Goal: Task Accomplishment & Management: Complete application form

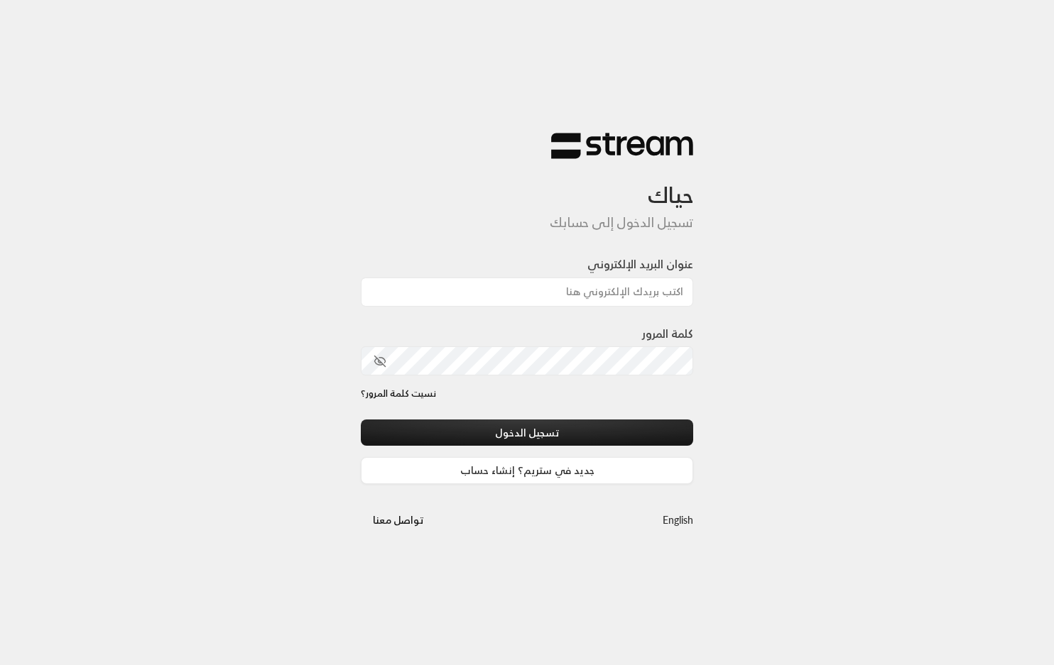
type input "[EMAIL_ADDRESS][DOMAIN_NAME]"
click at [523, 335] on div "كلمة المرور" at bounding box center [527, 350] width 332 height 50
click at [560, 479] on link "جديد في ستريم؟ إنشاء حساب" at bounding box center [527, 470] width 332 height 26
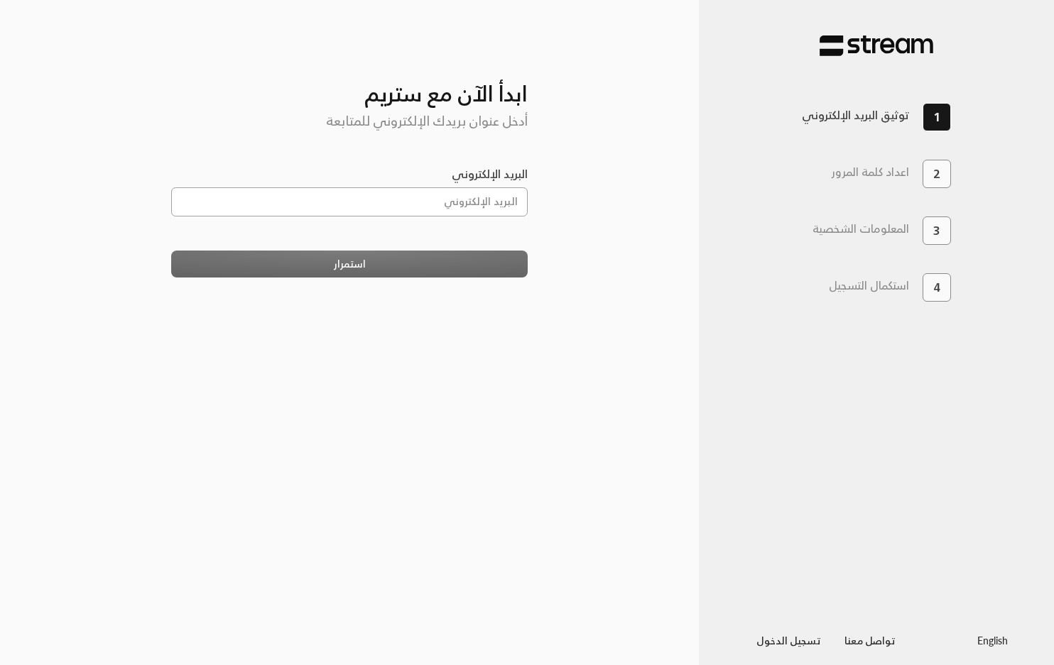
click at [417, 191] on input "البريد الإلكتروني" at bounding box center [349, 201] width 357 height 29
type input "[EMAIL_ADDRESS][DOMAIN_NAME]"
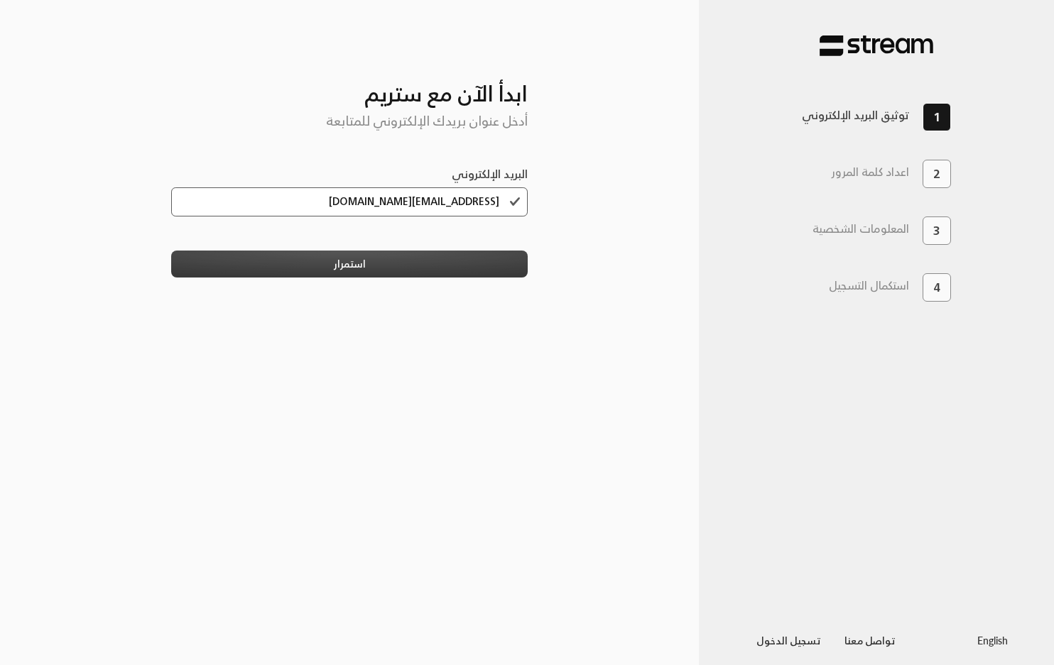
click at [440, 275] on button "استمرار" at bounding box center [349, 264] width 357 height 26
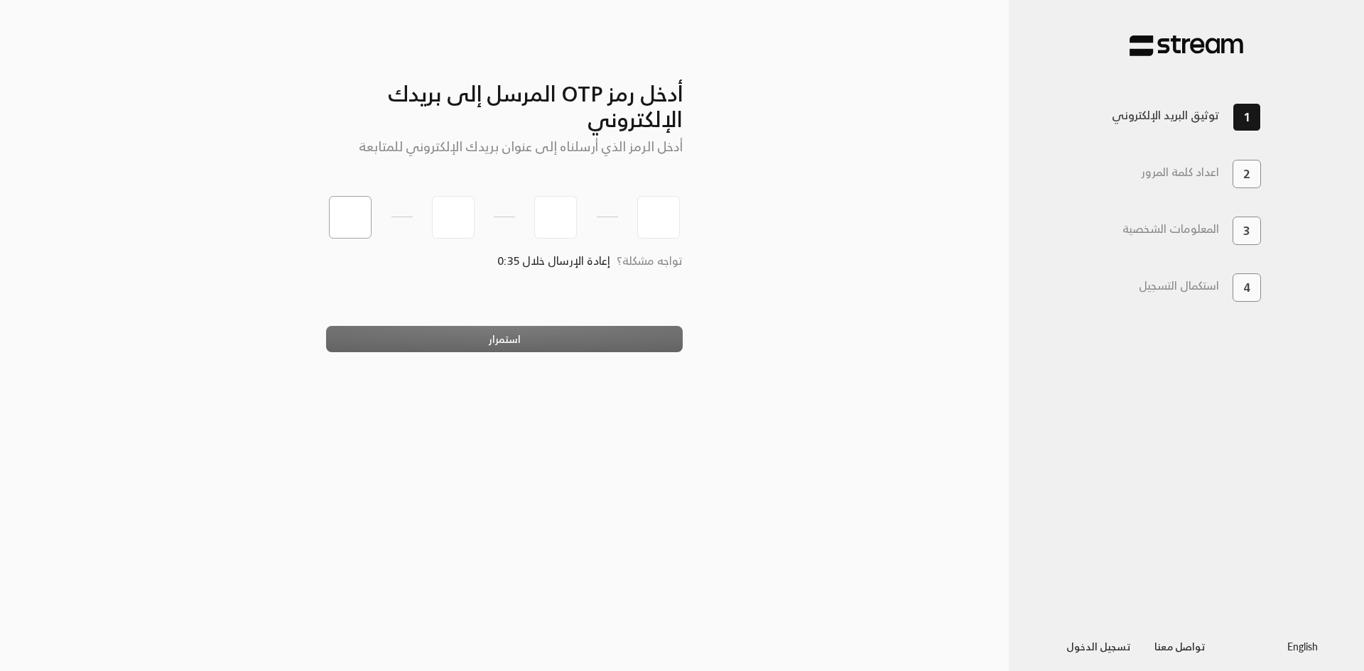
type input "7"
type input "5"
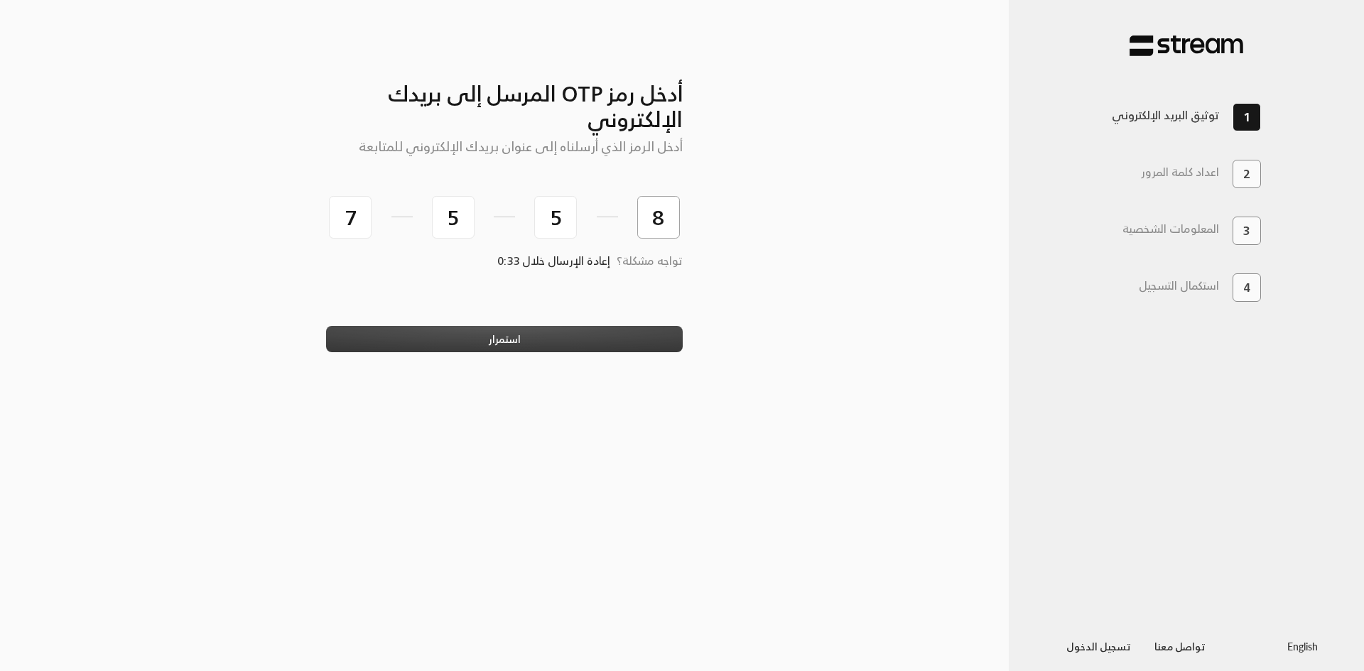
type input "8"
click at [521, 335] on button "استمرار" at bounding box center [504, 339] width 357 height 26
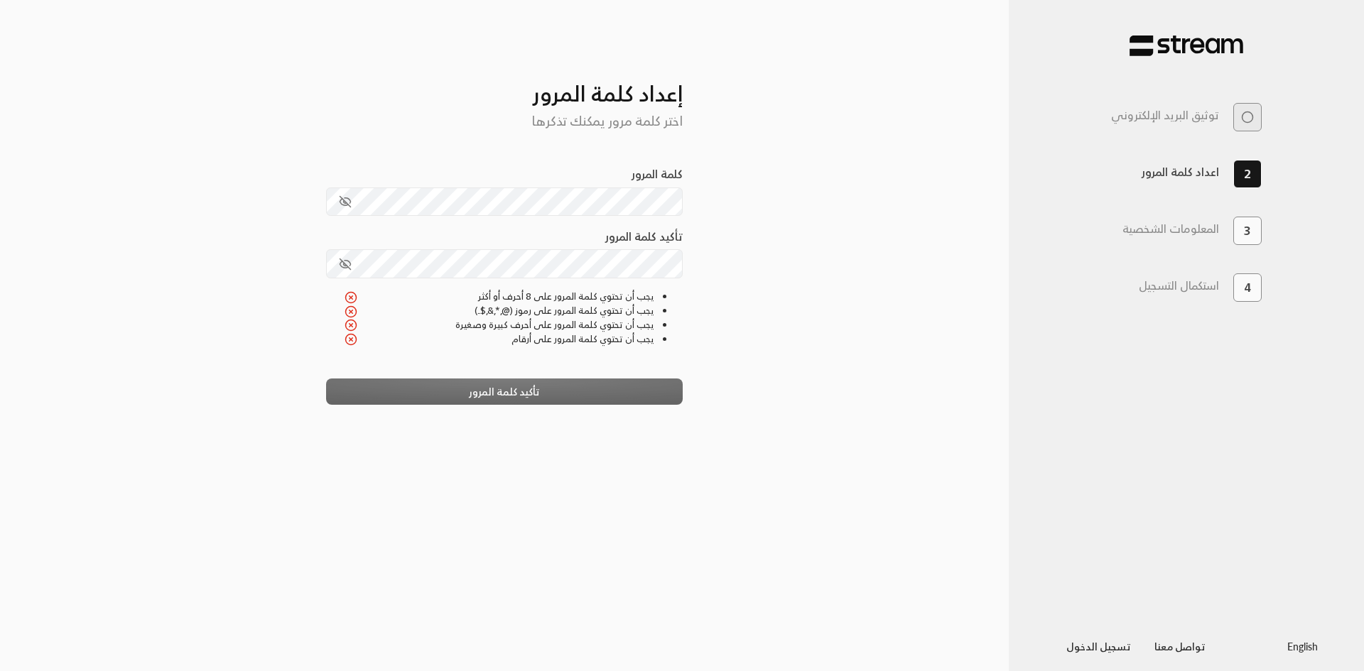
click at [339, 200] on icon "toggle password visibility" at bounding box center [345, 201] width 13 height 13
click at [346, 264] on icon "toggle password visibility" at bounding box center [344, 264] width 11 height 11
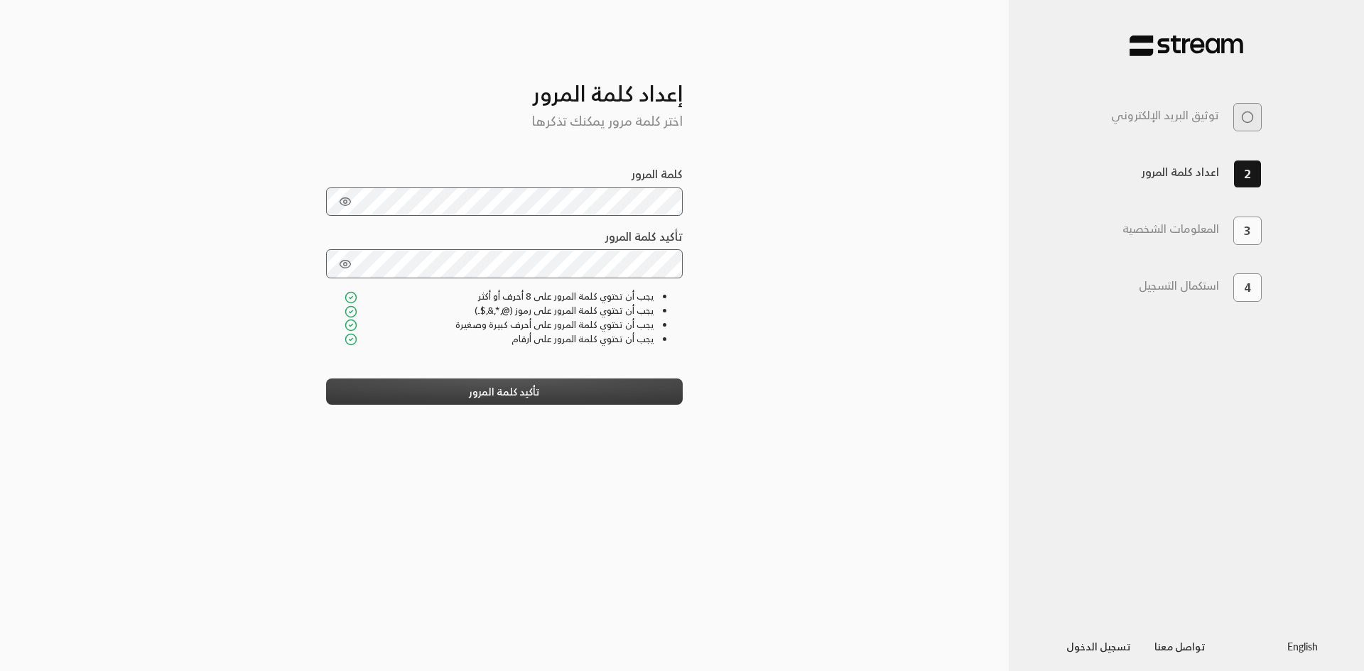
click at [557, 397] on button "تأكيد كلمة المرور" at bounding box center [504, 392] width 357 height 26
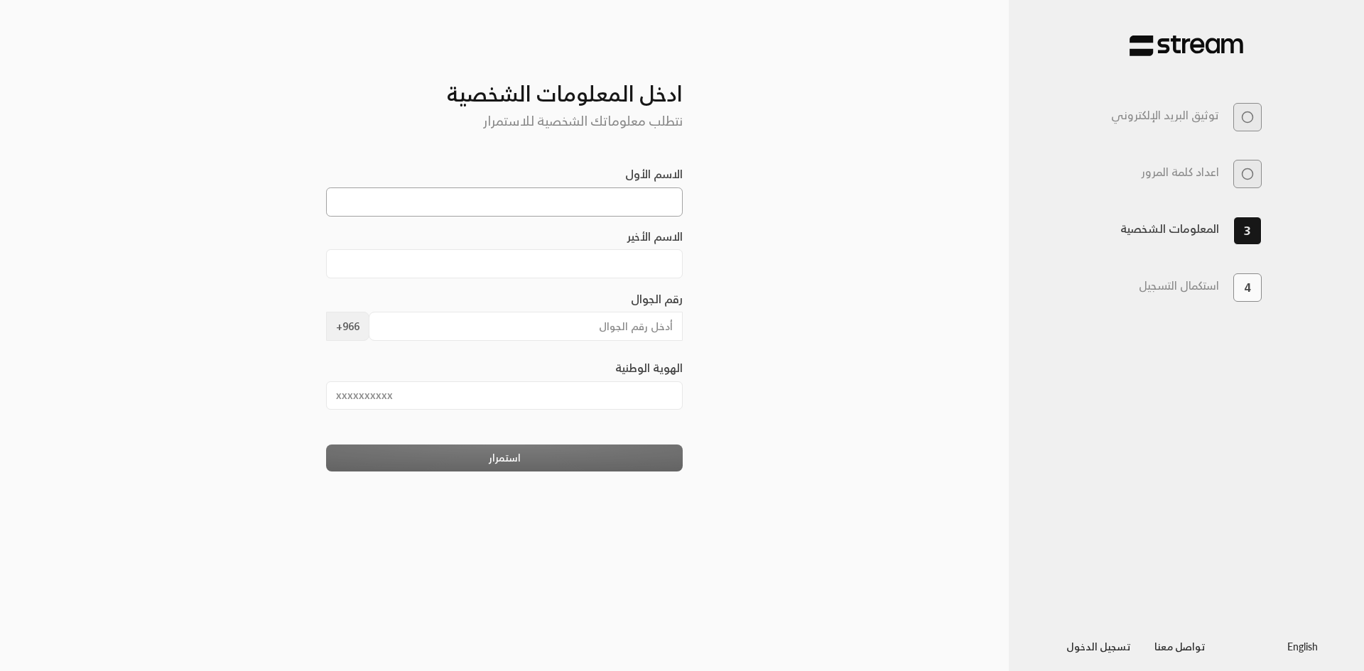
click at [622, 201] on input "الاسم الأول" at bounding box center [504, 201] width 357 height 29
type input "v"
type input "rawabi"
click at [619, 272] on input "الاسم الأخير" at bounding box center [504, 263] width 357 height 29
type input "gulf"
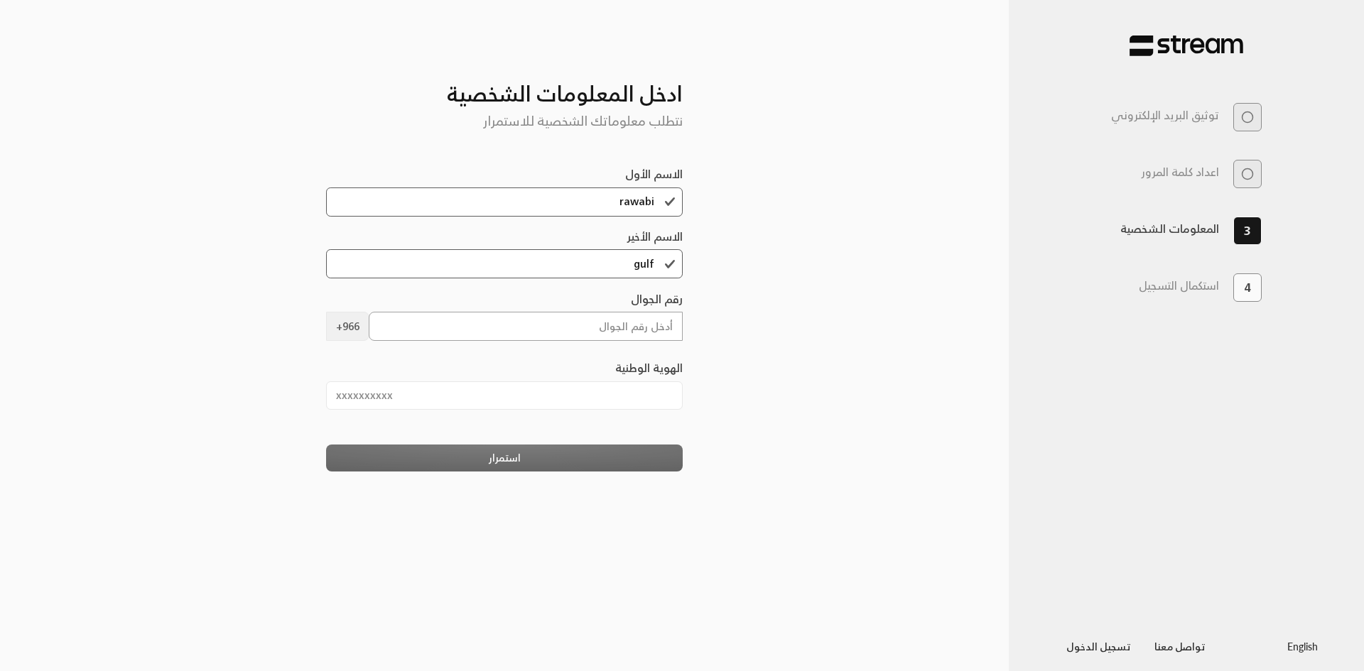
click at [575, 332] on input "رقم الجوال" at bounding box center [526, 326] width 315 height 29
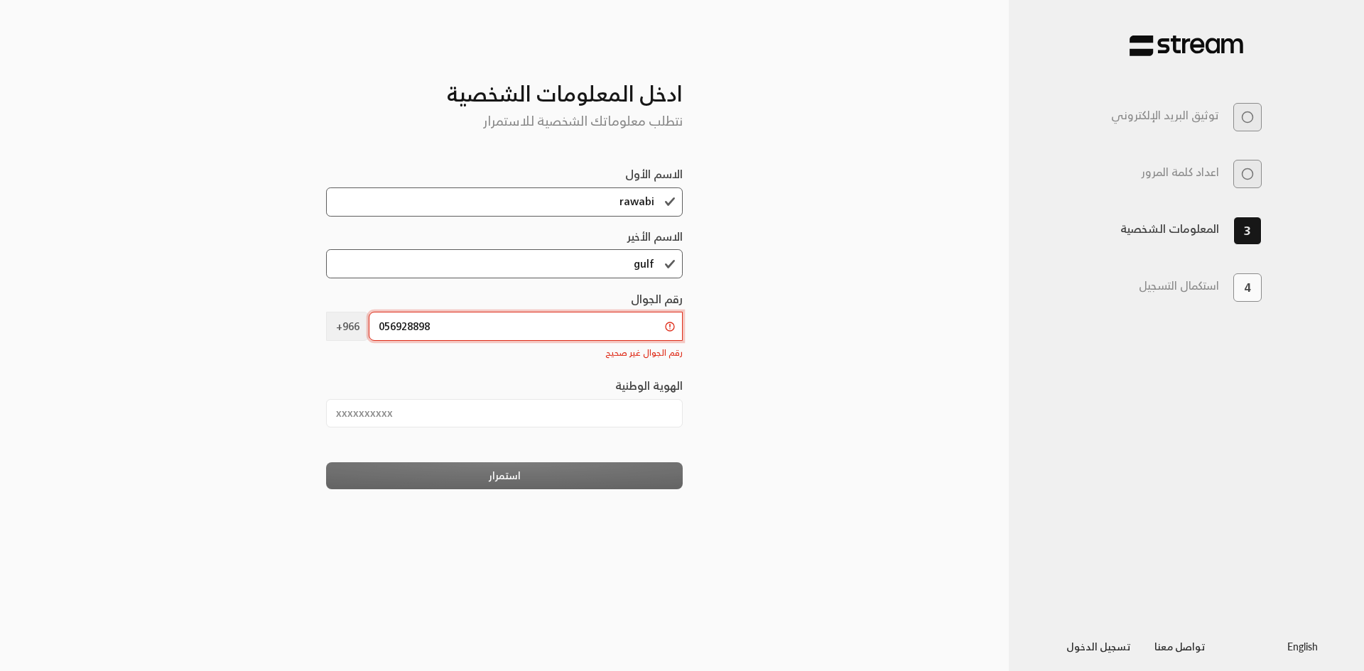
click at [384, 327] on input "056928898" at bounding box center [526, 326] width 315 height 29
type input "56928898"
click at [577, 418] on input "الهوية الوطنية" at bounding box center [504, 413] width 357 height 29
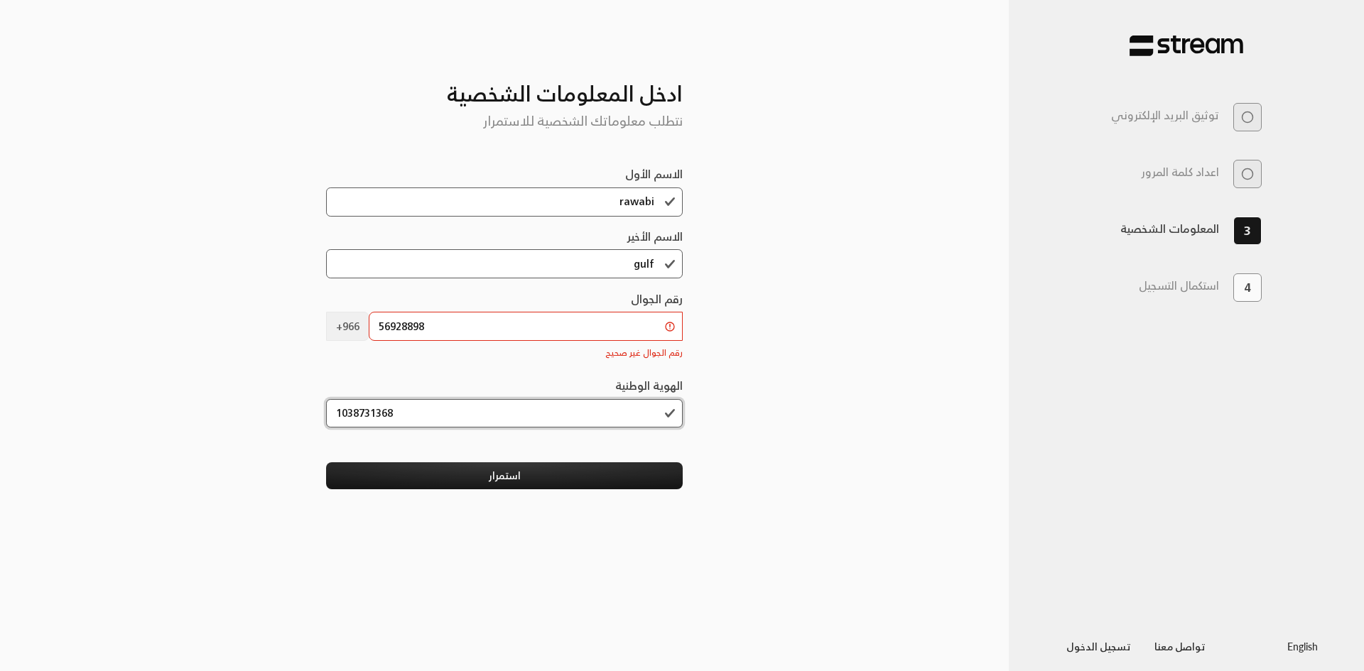
type input "1038731368"
click at [375, 323] on input "56928898" at bounding box center [526, 326] width 315 height 29
click at [432, 328] on input "56928898" at bounding box center [526, 326] width 315 height 29
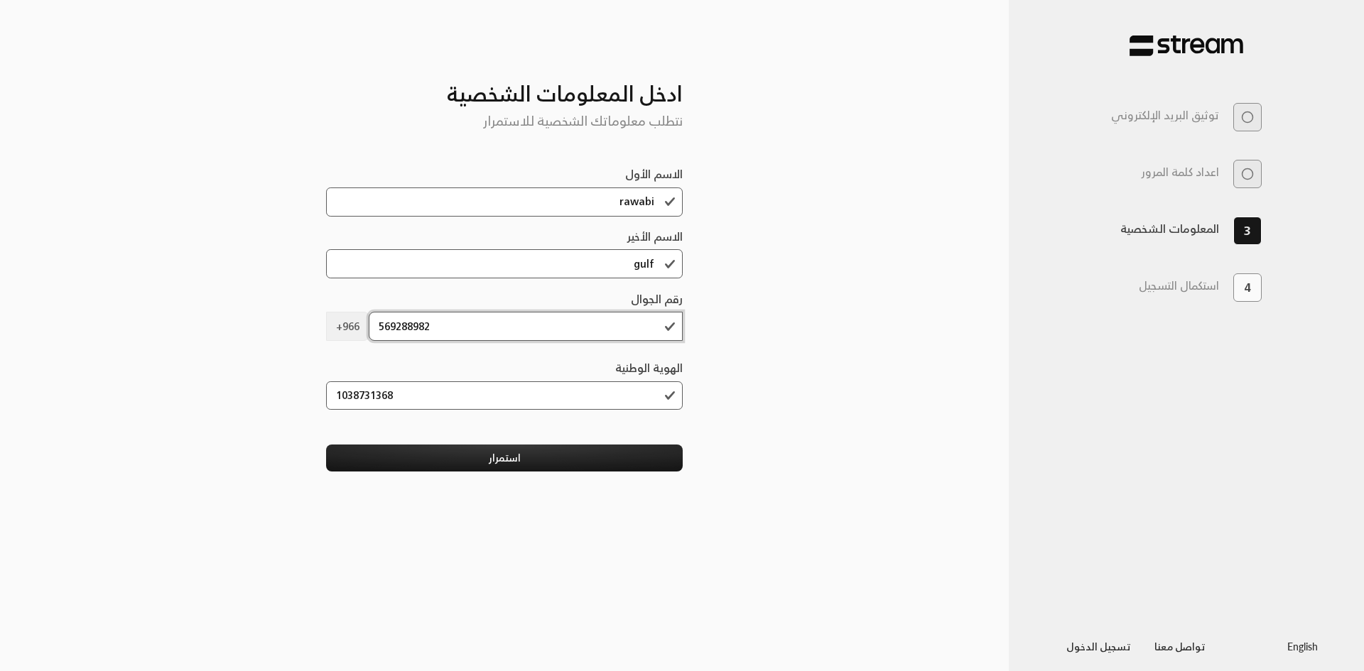
type input "569288982"
click at [548, 460] on button "استمرار" at bounding box center [504, 458] width 357 height 26
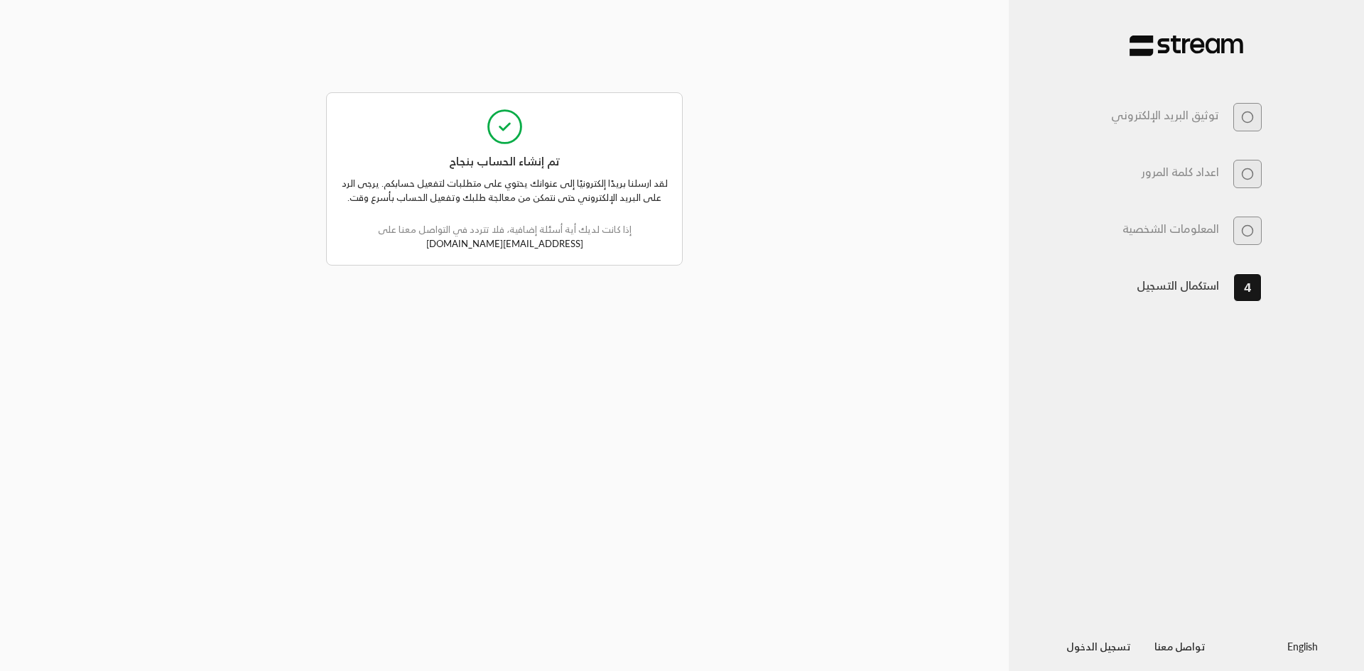
click at [1053, 648] on link "تسجيل الدخول" at bounding box center [1099, 647] width 88 height 18
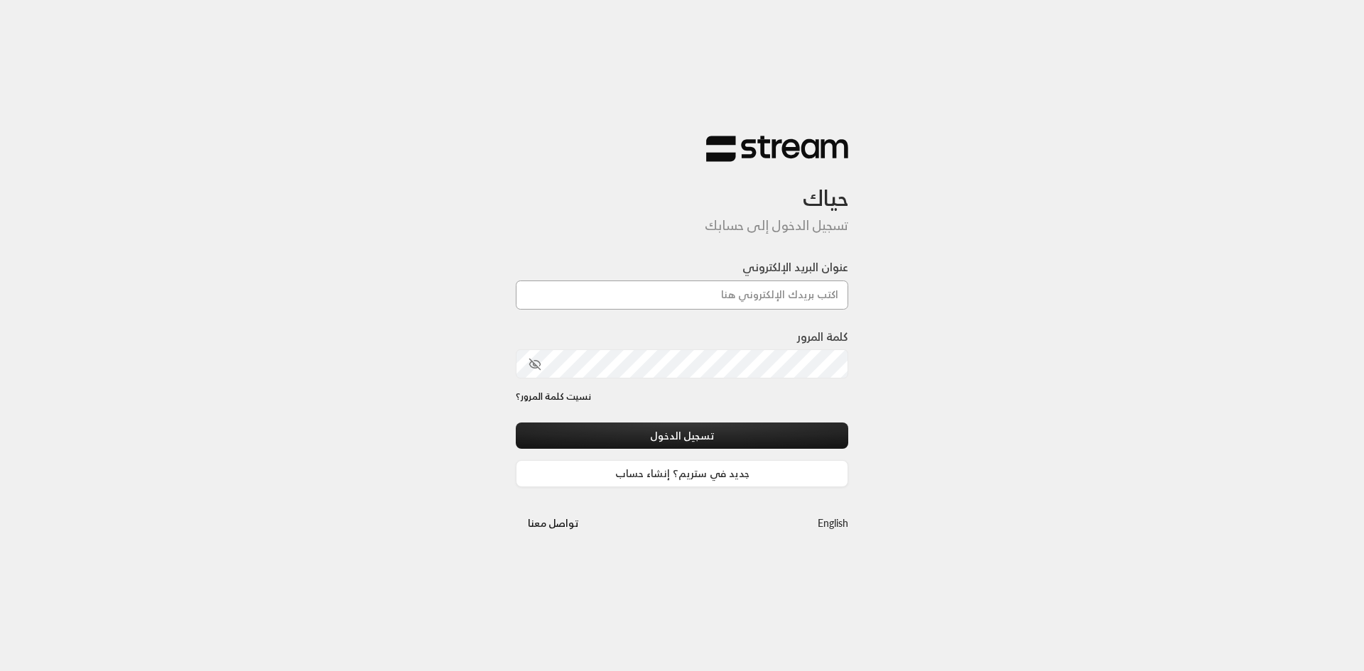
click at [725, 289] on input "عنوان البريد الإلكتروني" at bounding box center [682, 295] width 332 height 29
type input "[EMAIL_ADDRESS][DOMAIN_NAME]"
click at [538, 368] on icon "toggle password visibility" at bounding box center [535, 364] width 11 height 11
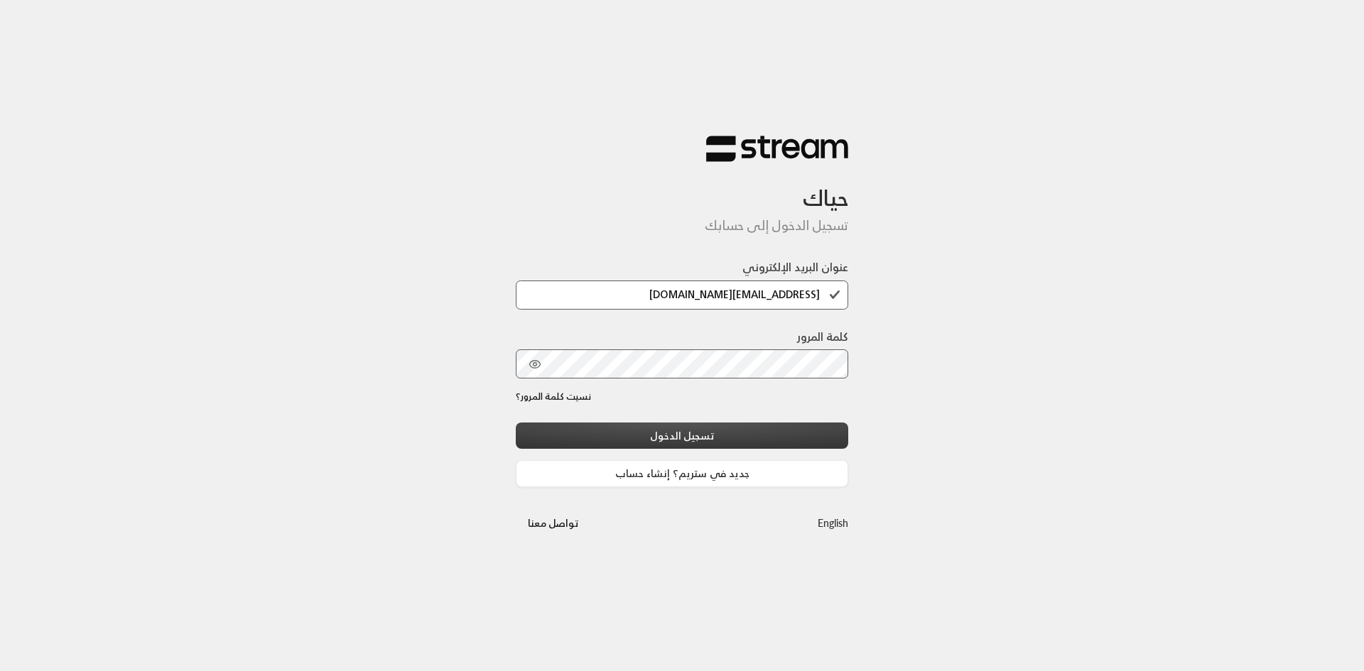
click at [564, 433] on button "تسجيل الدخول" at bounding box center [682, 436] width 332 height 26
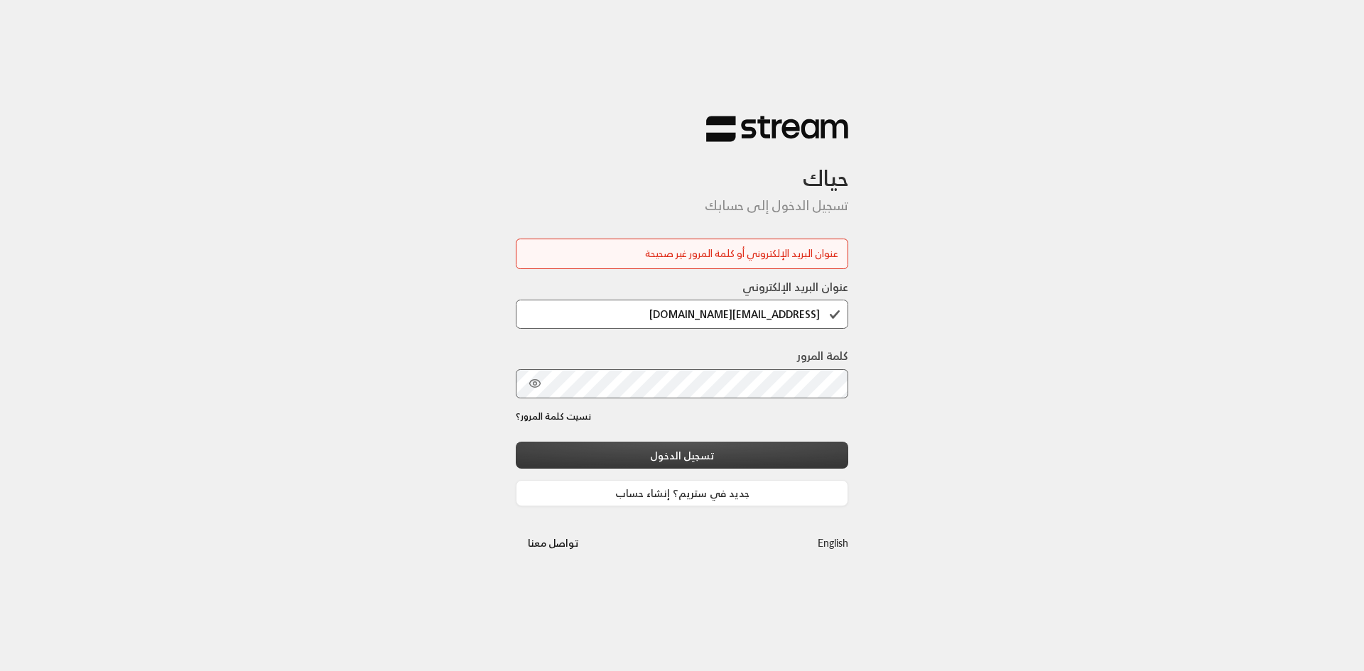
click at [812, 464] on button "تسجيل الدخول" at bounding box center [682, 455] width 332 height 26
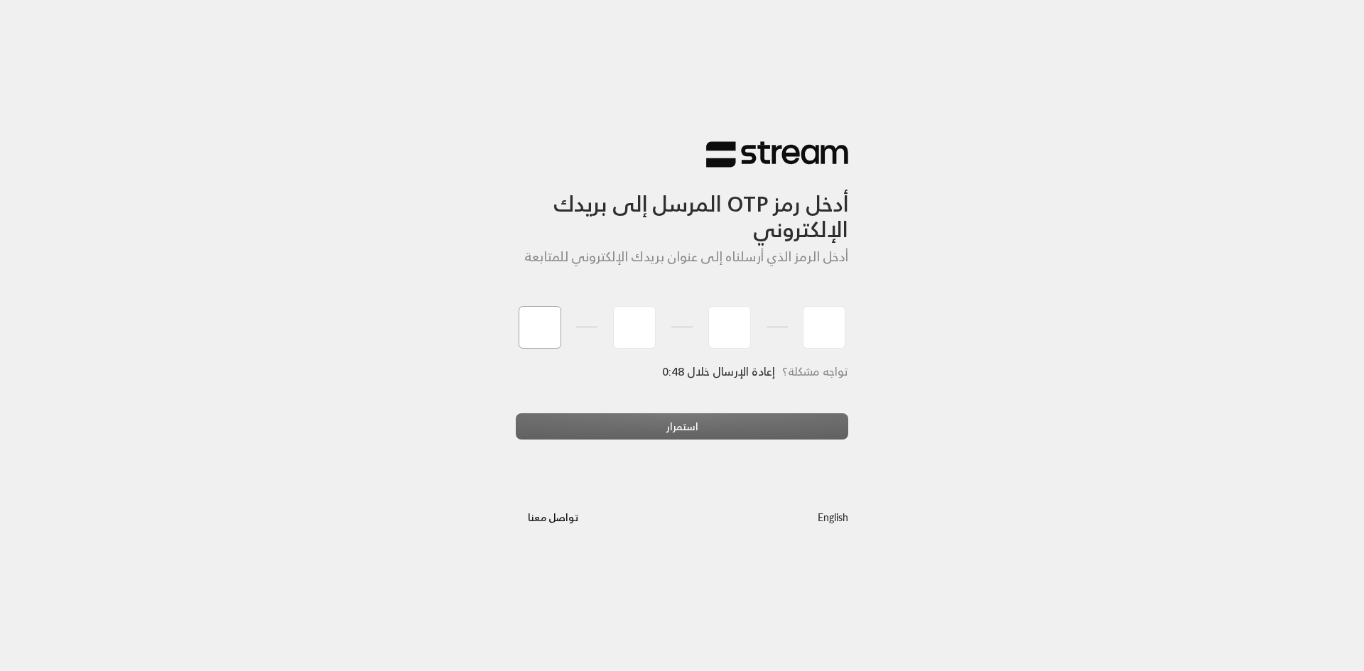
type input "8"
type input "1"
type input "6"
type input "2"
type input "3"
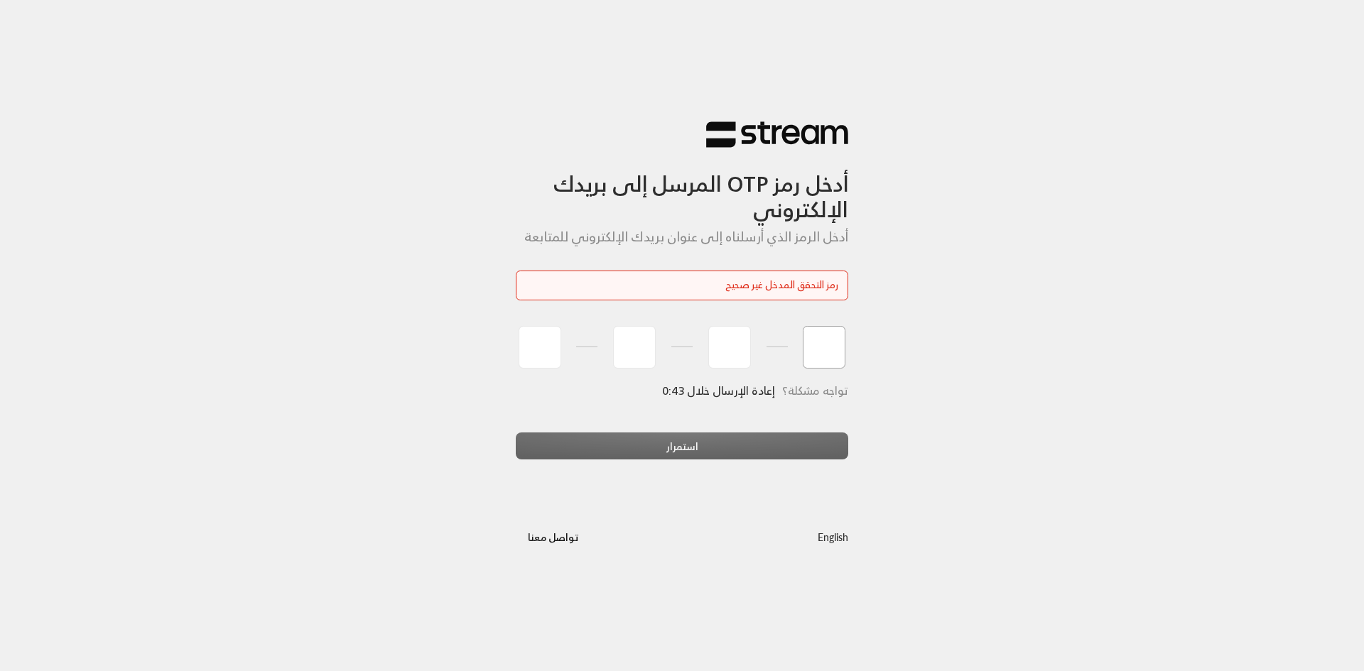
type input "8"
click at [516, 353] on div at bounding box center [682, 347] width 332 height 52
click at [550, 361] on input "tel" at bounding box center [539, 347] width 43 height 43
type input "8"
type input "1"
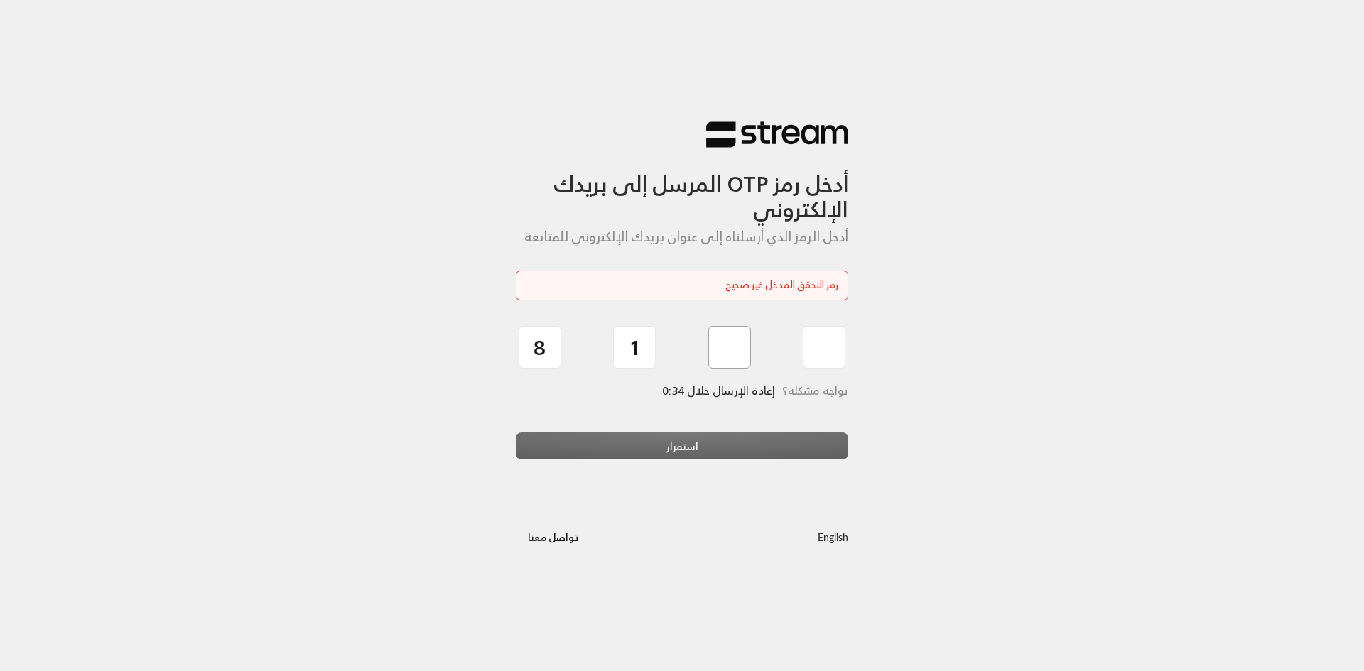
type input "6"
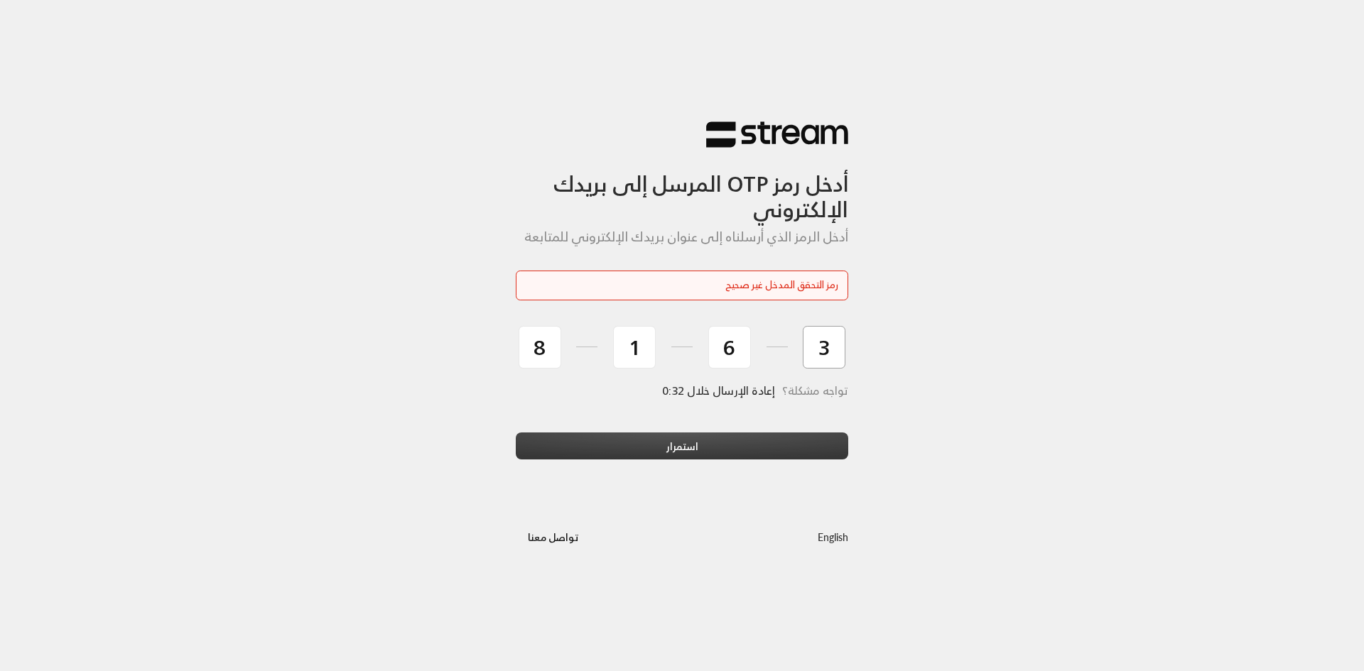
type input "3"
click at [623, 445] on button "استمرار" at bounding box center [682, 446] width 332 height 26
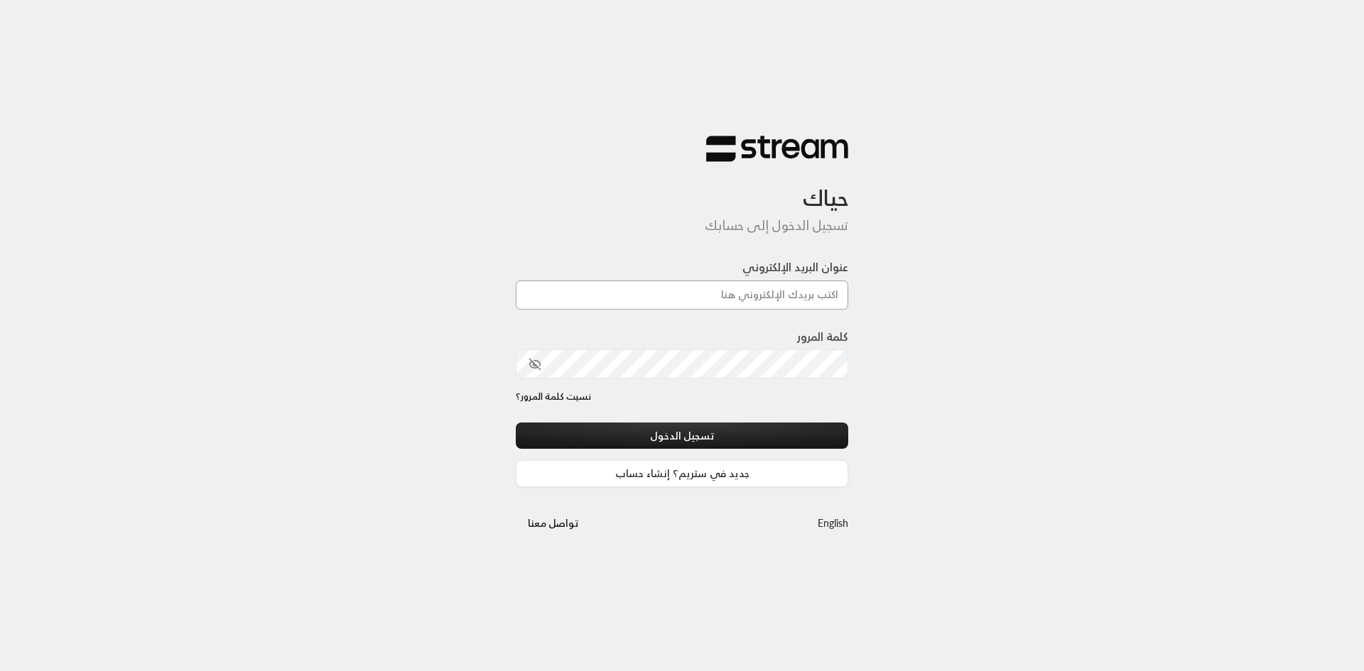
click at [778, 290] on input "عنوان البريد الإلكتروني" at bounding box center [682, 295] width 332 height 29
type input "[EMAIL_ADDRESS][DOMAIN_NAME]"
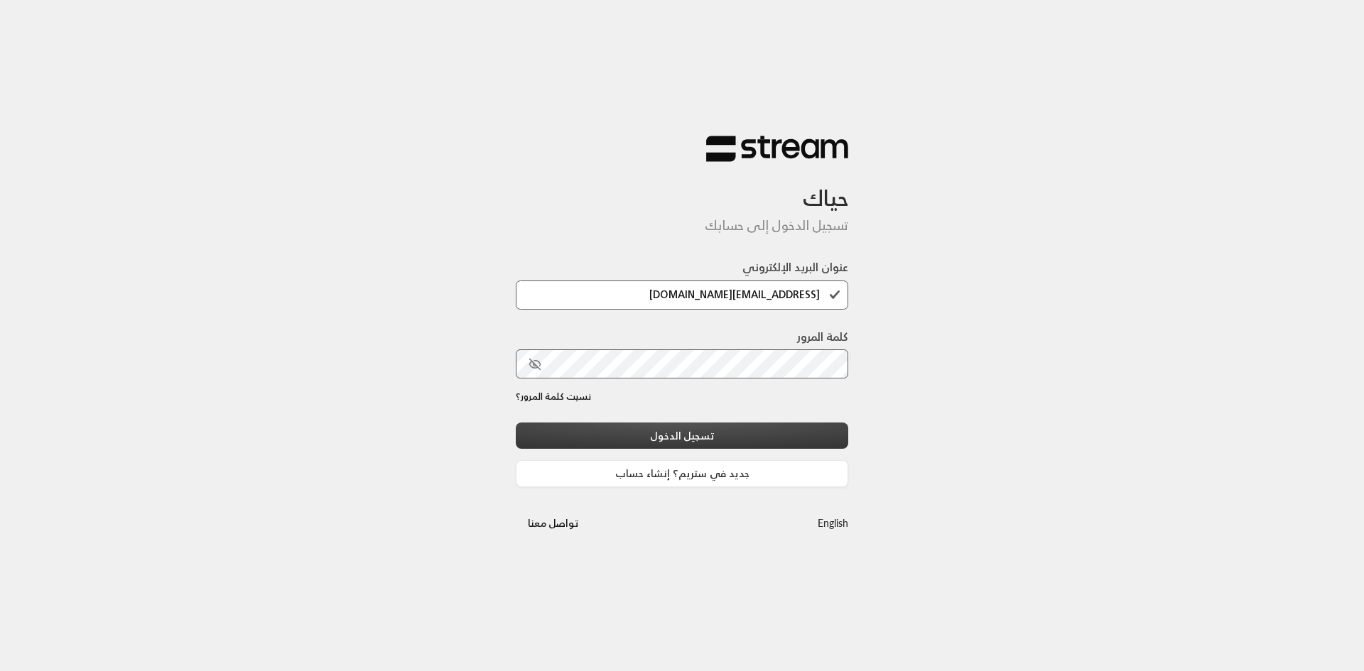
click at [758, 440] on button "تسجيل الدخول" at bounding box center [682, 436] width 332 height 26
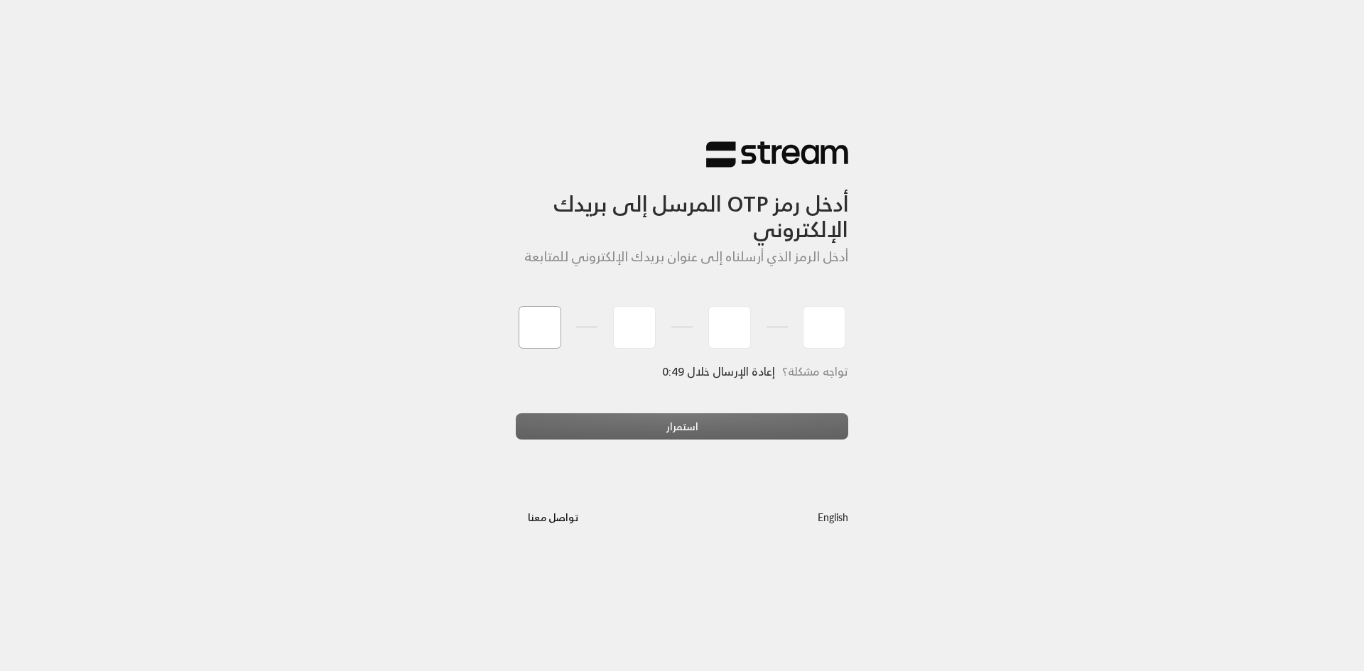
type input "3"
type input "7"
type input "5"
type input "7"
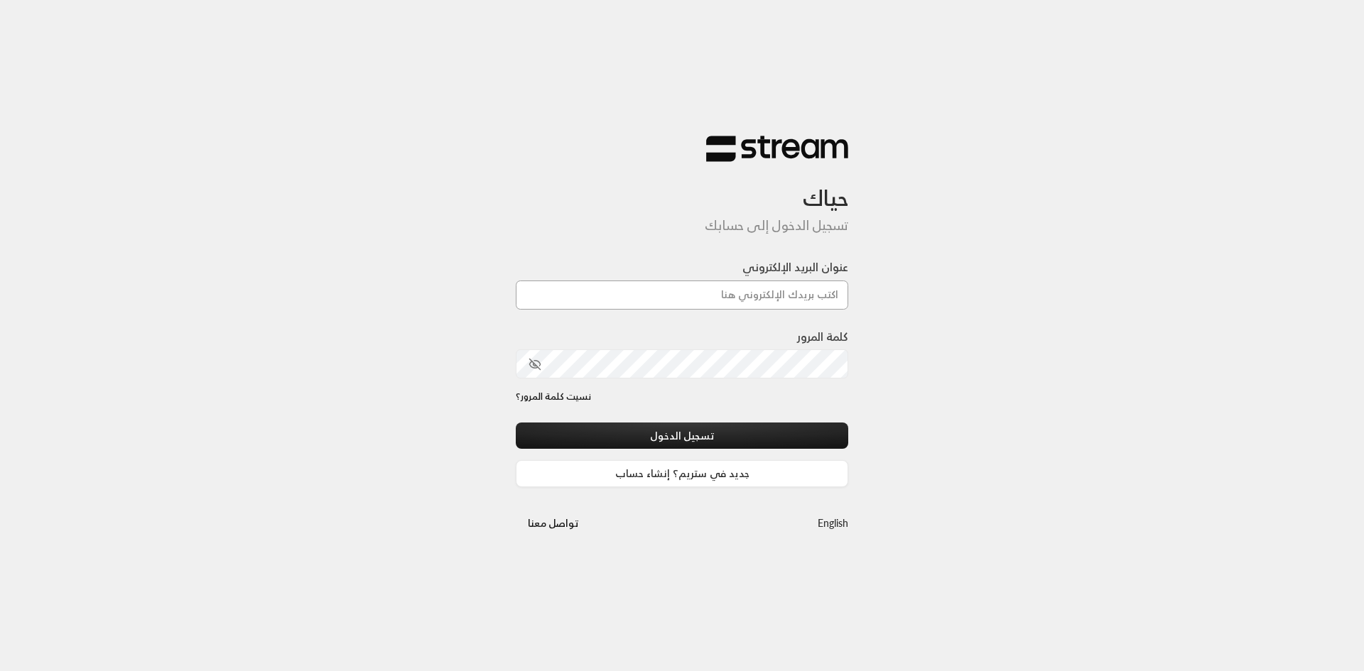
click at [743, 295] on input "عنوان البريد الإلكتروني" at bounding box center [682, 295] width 332 height 29
type input "[EMAIL_ADDRESS][DOMAIN_NAME]"
click at [531, 367] on icon "toggle password visibility" at bounding box center [534, 364] width 13 height 13
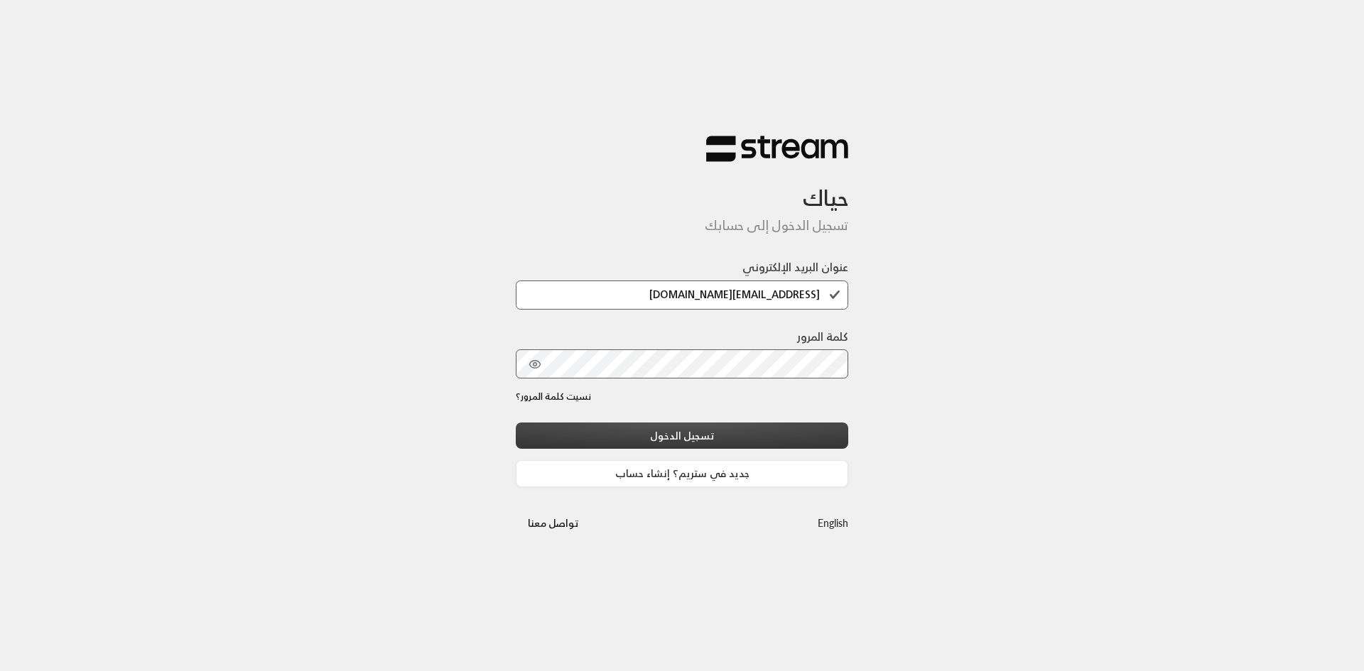
click at [690, 435] on button "تسجيل الدخول" at bounding box center [682, 436] width 332 height 26
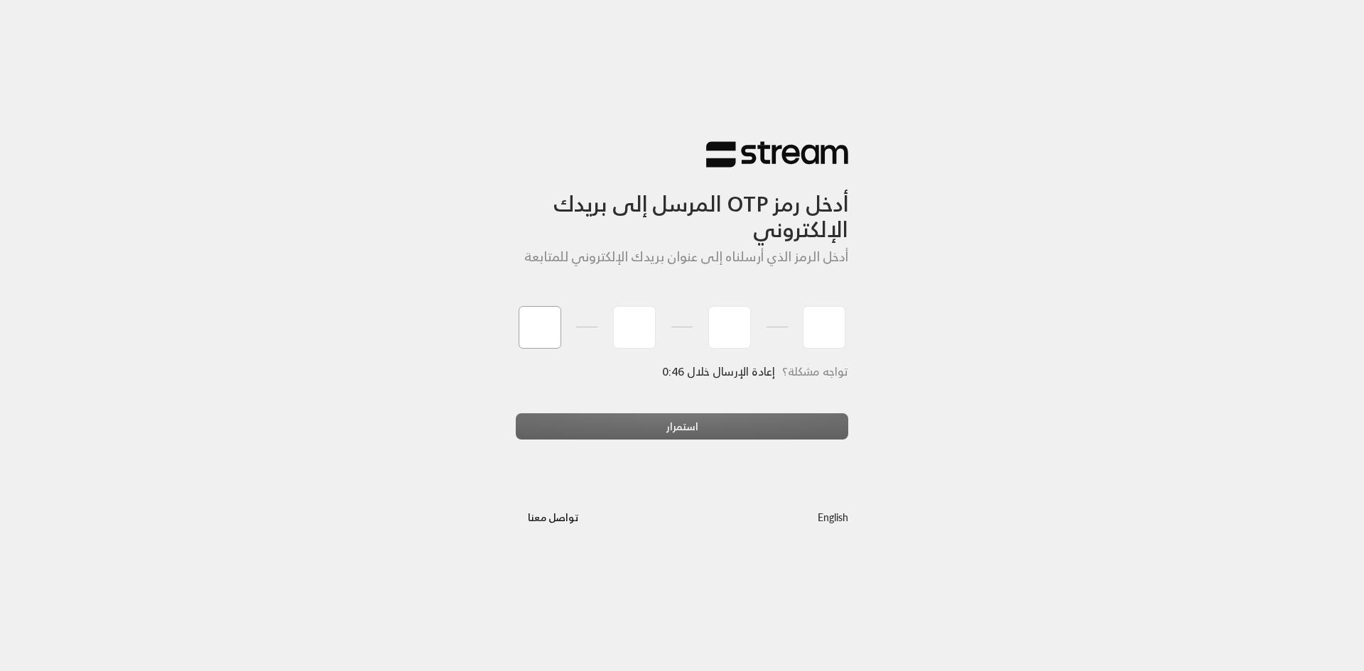
type input "6"
type input "8"
type input "2"
type input "9"
